Goal: Information Seeking & Learning: Find contact information

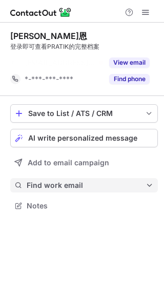
scroll to position [182, 164]
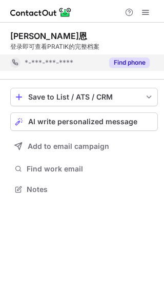
click at [123, 63] on button "Find phone" at bounding box center [129, 63] width 41 height 10
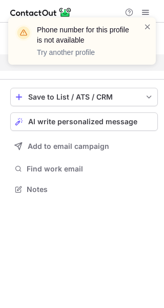
scroll to position [166, 164]
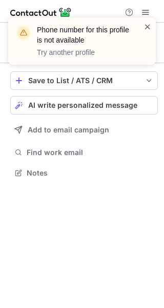
click at [146, 23] on span at bounding box center [148, 27] width 8 height 10
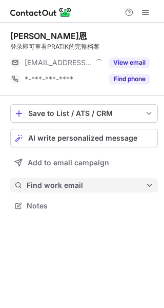
scroll to position [199, 164]
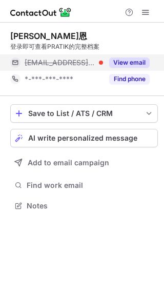
click at [123, 63] on button "View email" at bounding box center [129, 63] width 41 height 10
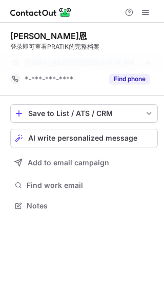
drag, startPoint x: 108, startPoint y: 60, endPoint x: 15, endPoint y: 62, distance: 92.4
click at [15, 62] on div "[EMAIL_ADDRESS][DOMAIN_NAME]" at bounding box center [80, 62] width 140 height 16
copy div "[EMAIL_ADDRESS][DOMAIN_NAME]"
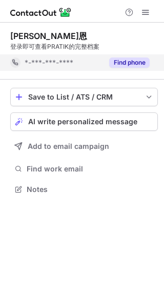
click at [124, 60] on button "Find phone" at bounding box center [129, 63] width 41 height 10
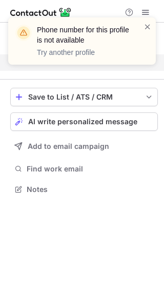
scroll to position [166, 164]
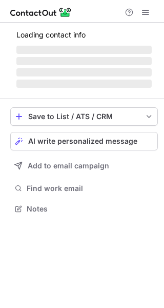
scroll to position [199, 164]
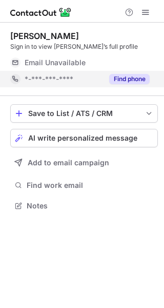
click at [125, 79] on button "Find phone" at bounding box center [129, 79] width 41 height 10
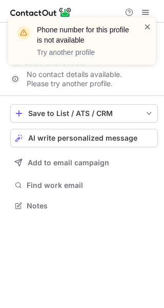
click at [148, 25] on span at bounding box center [148, 27] width 8 height 10
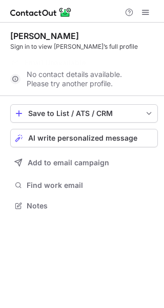
scroll to position [182, 164]
